Goal: Book appointment/travel/reservation

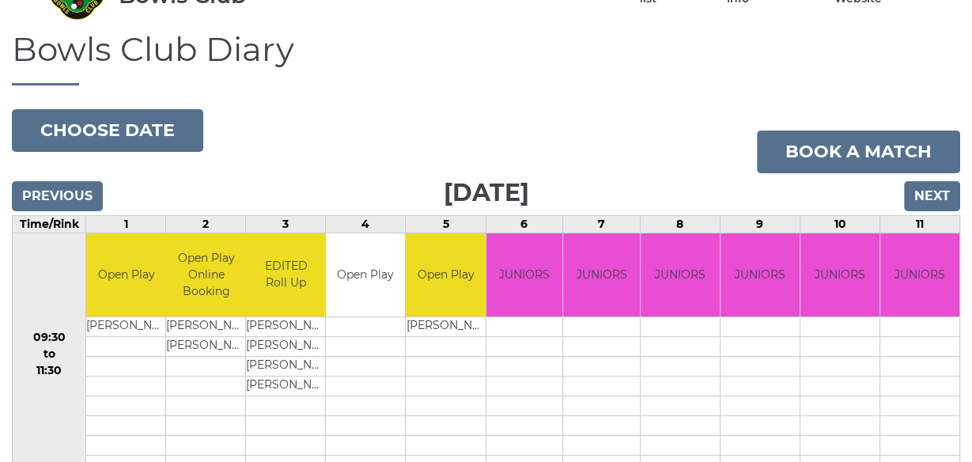
scroll to position [101, 0]
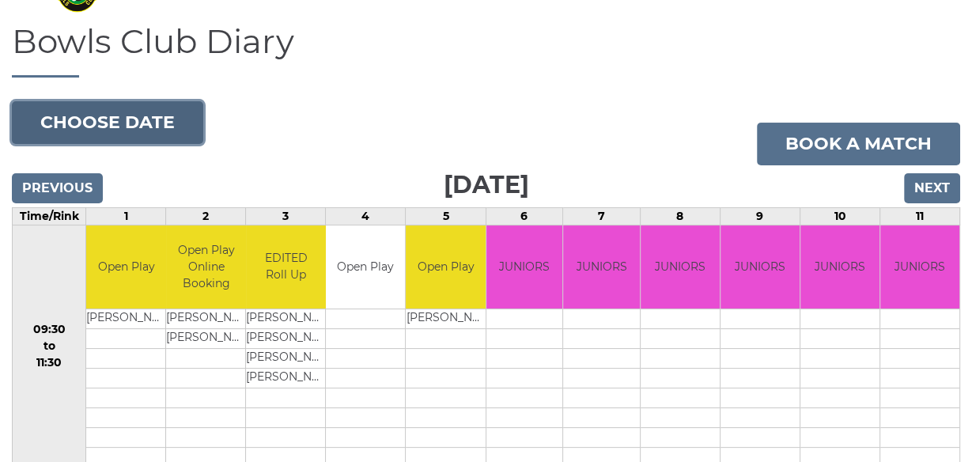
click at [106, 119] on button "Choose date" at bounding box center [107, 122] width 191 height 43
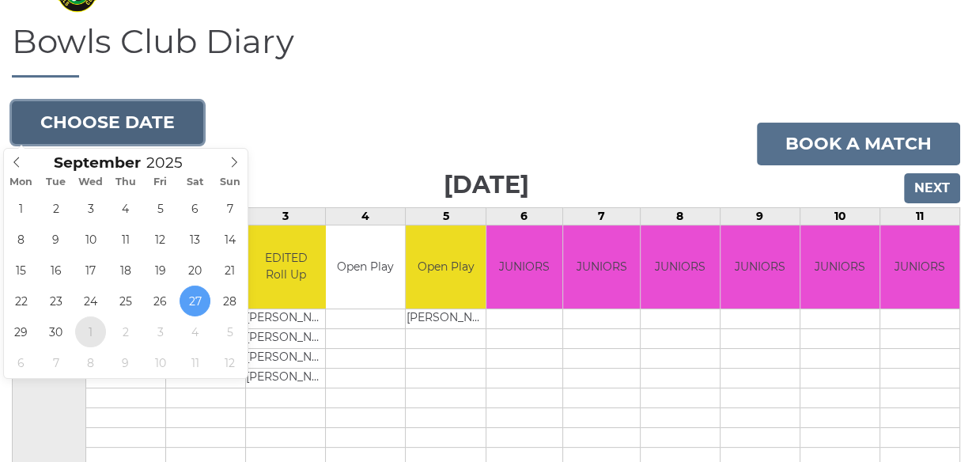
type input "[DATE]"
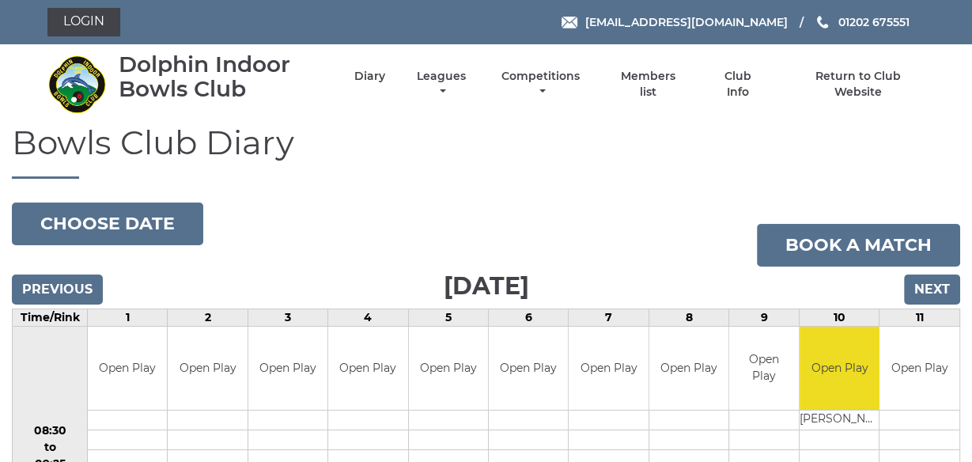
click at [713, 117] on div "Dolphin Indoor Bowls Club Diary Leagues Club leagues - Winter 2025/2026 Club le…" at bounding box center [487, 84] width 902 height 67
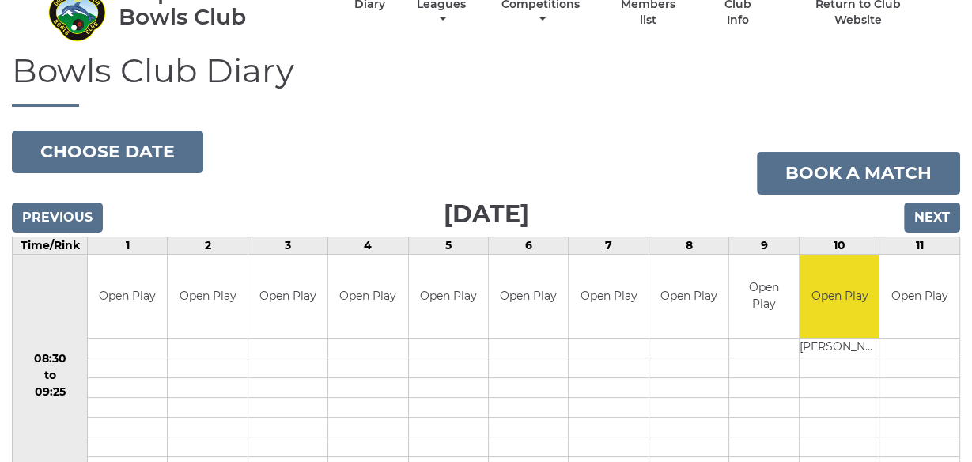
scroll to position [53, 0]
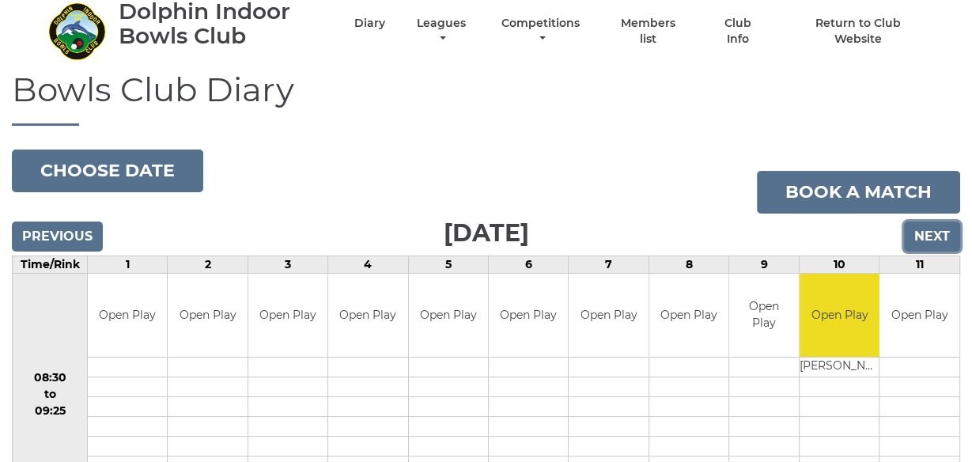
click at [936, 237] on input "Next" at bounding box center [932, 236] width 56 height 30
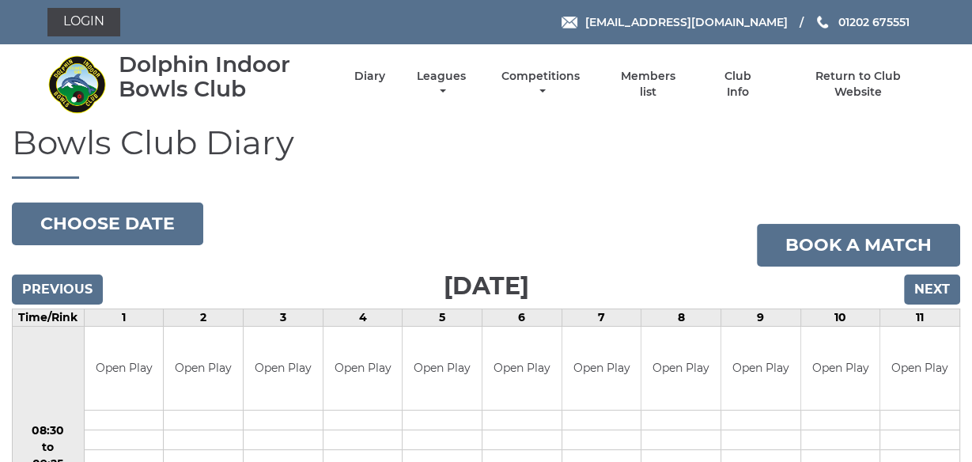
click at [696, 138] on h1 "Bowls Club Diary" at bounding box center [486, 151] width 948 height 55
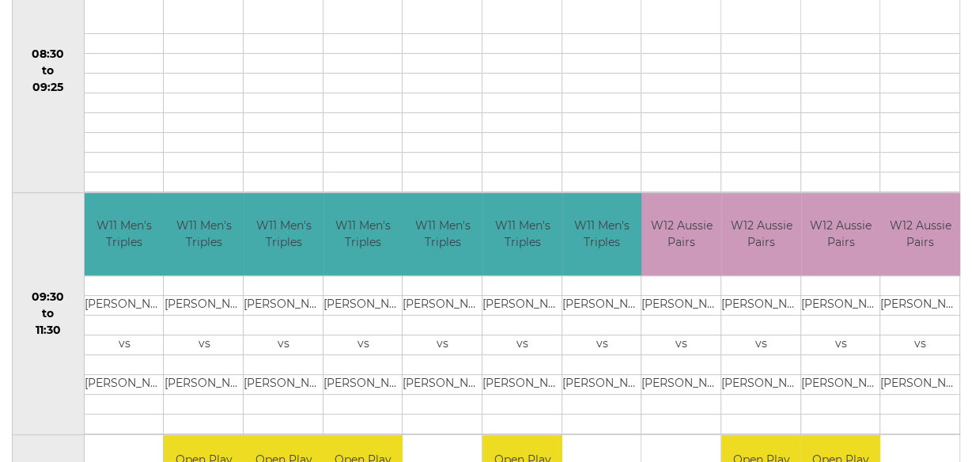
scroll to position [380, 0]
